Goal: Find specific page/section: Find specific page/section

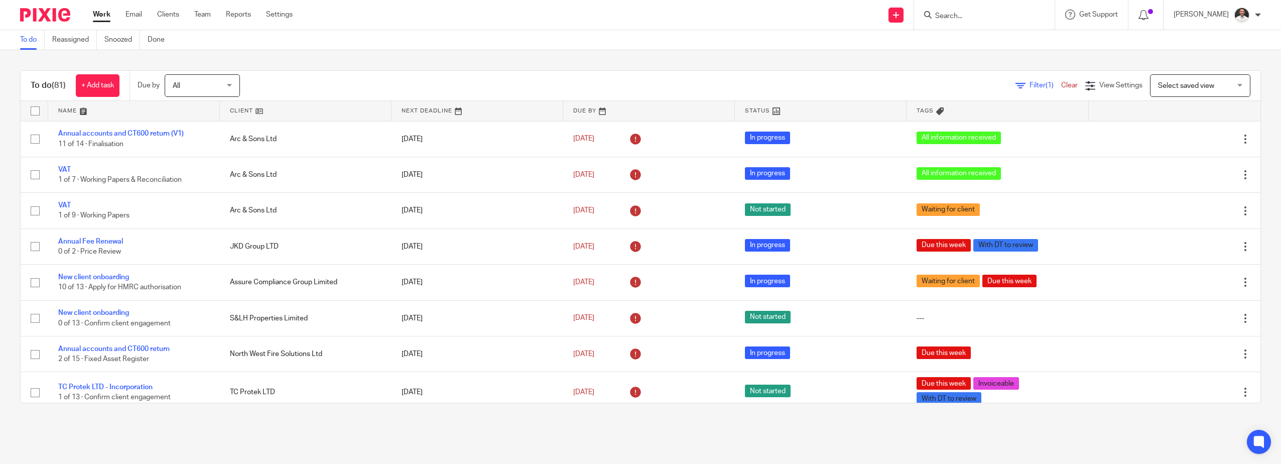
click at [956, 9] on form at bounding box center [987, 15] width 107 height 13
click at [968, 17] on input "Search" at bounding box center [979, 16] width 90 height 9
type input "assure"
click at [992, 44] on link at bounding box center [1039, 47] width 215 height 31
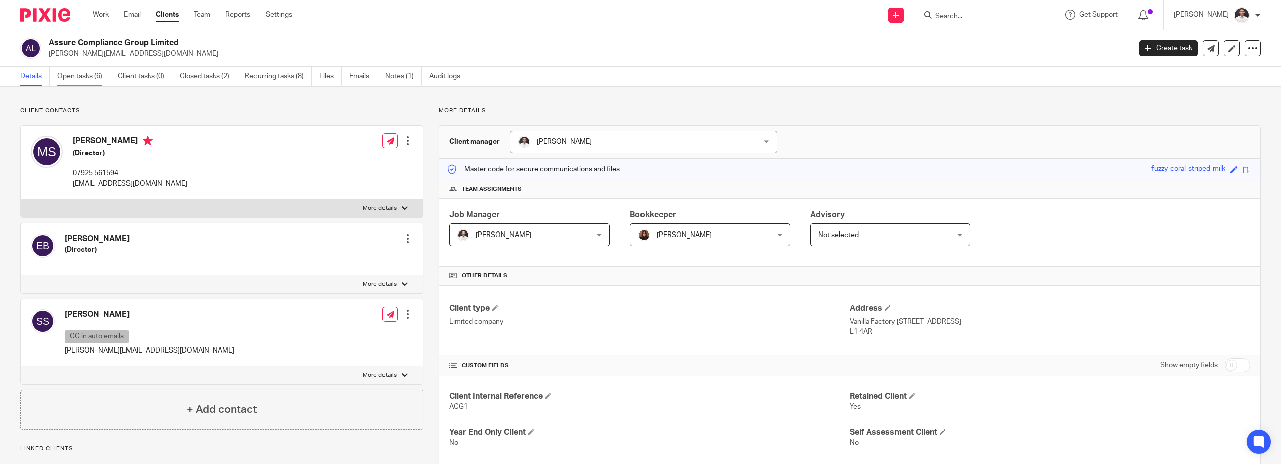
click at [88, 81] on link "Open tasks (6)" at bounding box center [83, 77] width 53 height 20
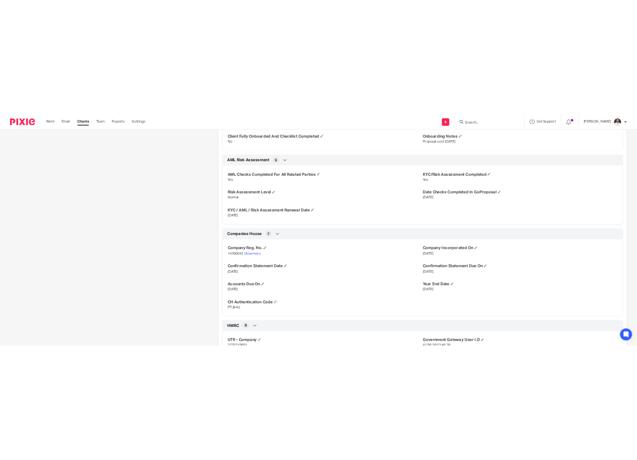
scroll to position [836, 0]
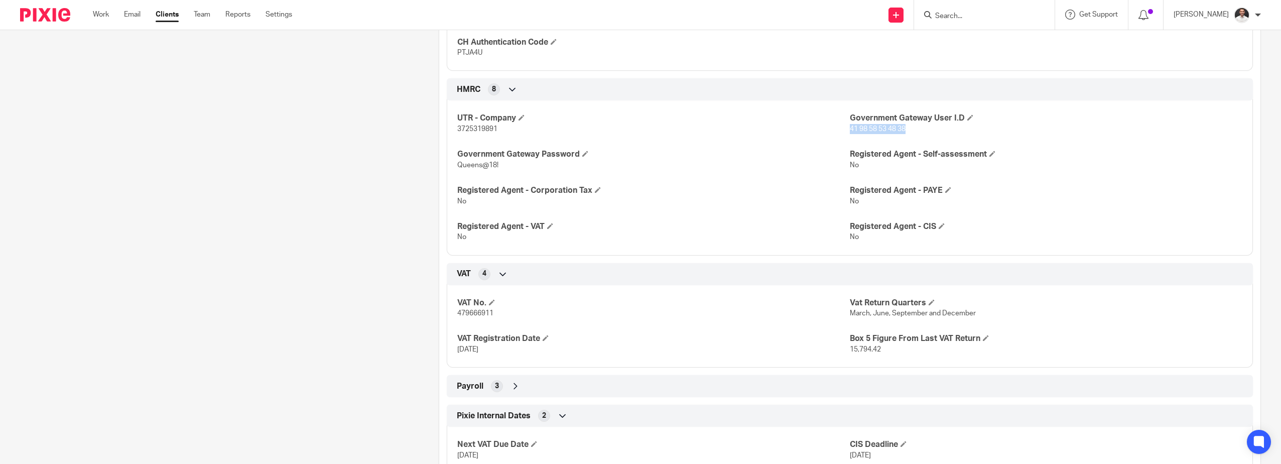
drag, startPoint x: 920, startPoint y: 131, endPoint x: 847, endPoint y: 128, distance: 73.3
click at [850, 128] on p "41 98 58 53 48 38" at bounding box center [1046, 129] width 392 height 10
copy span "41 98 58 53 48 38"
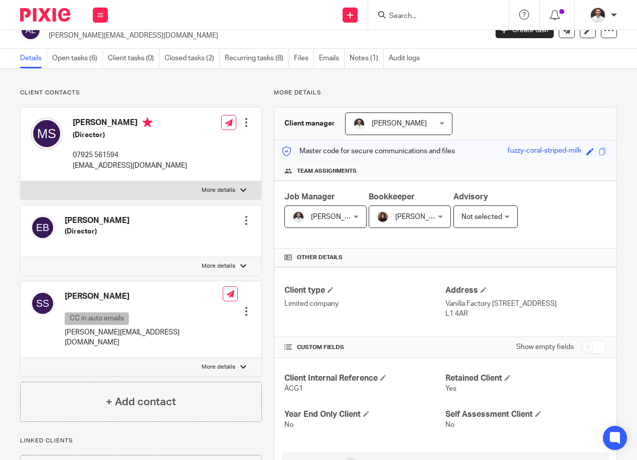
scroll to position [0, 0]
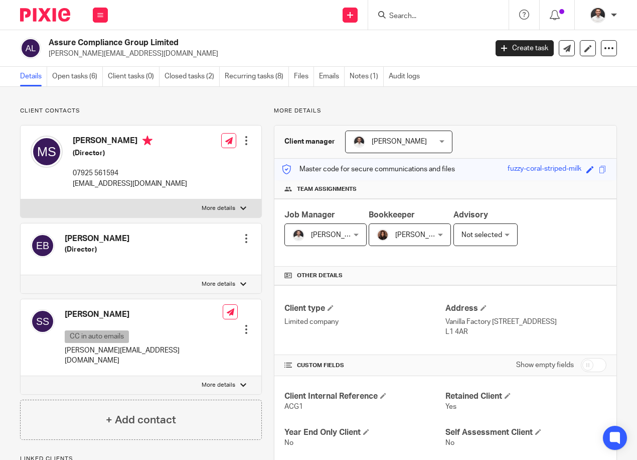
click at [398, 13] on input "Search" at bounding box center [433, 16] width 90 height 9
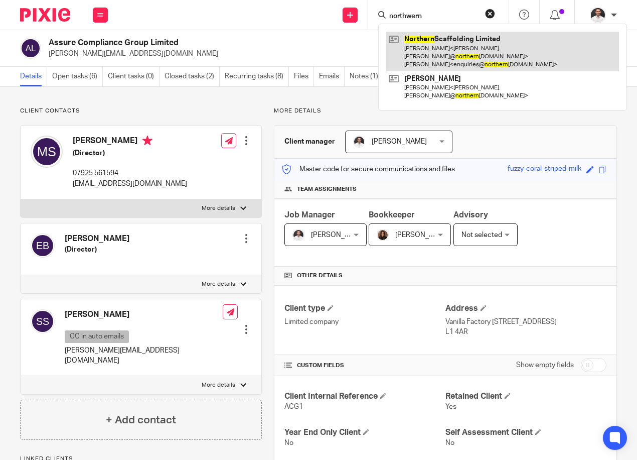
type input "northwern"
click at [482, 47] on link at bounding box center [502, 52] width 233 height 40
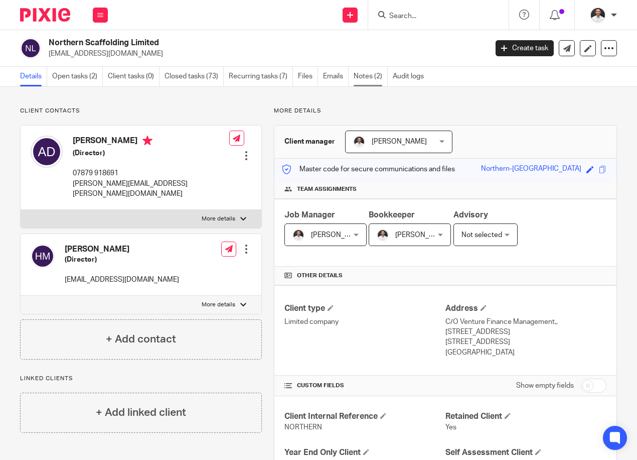
click at [365, 77] on link "Notes (2)" at bounding box center [371, 77] width 34 height 20
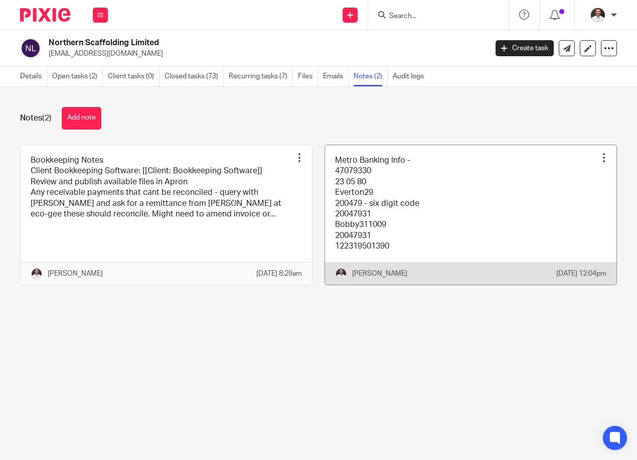
click at [387, 199] on link at bounding box center [471, 214] width 292 height 139
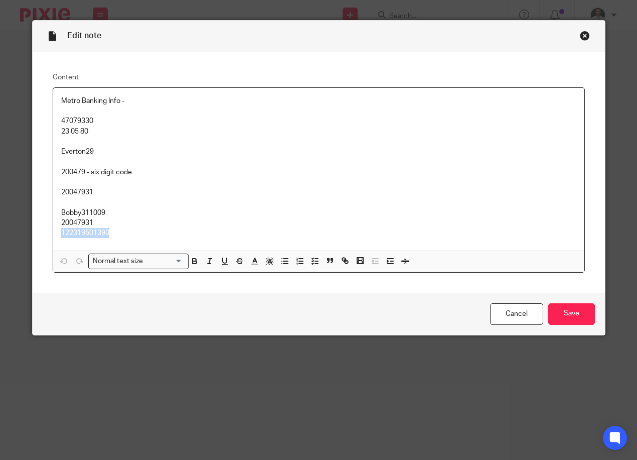
drag, startPoint x: 104, startPoint y: 232, endPoint x: 48, endPoint y: 232, distance: 56.2
click at [48, 232] on div "Content Metro Banking Info - 47079330 23 05 80 Everton29 200479 - six digit cod…" at bounding box center [319, 172] width 573 height 240
drag, startPoint x: 97, startPoint y: 216, endPoint x: 50, endPoint y: 214, distance: 47.2
click at [53, 214] on div "Metro Banking Info - 47079330 23 05 80 Everton29 200479 - six digit code 200479…" at bounding box center [318, 169] width 531 height 163
